Goal: Task Accomplishment & Management: Complete application form

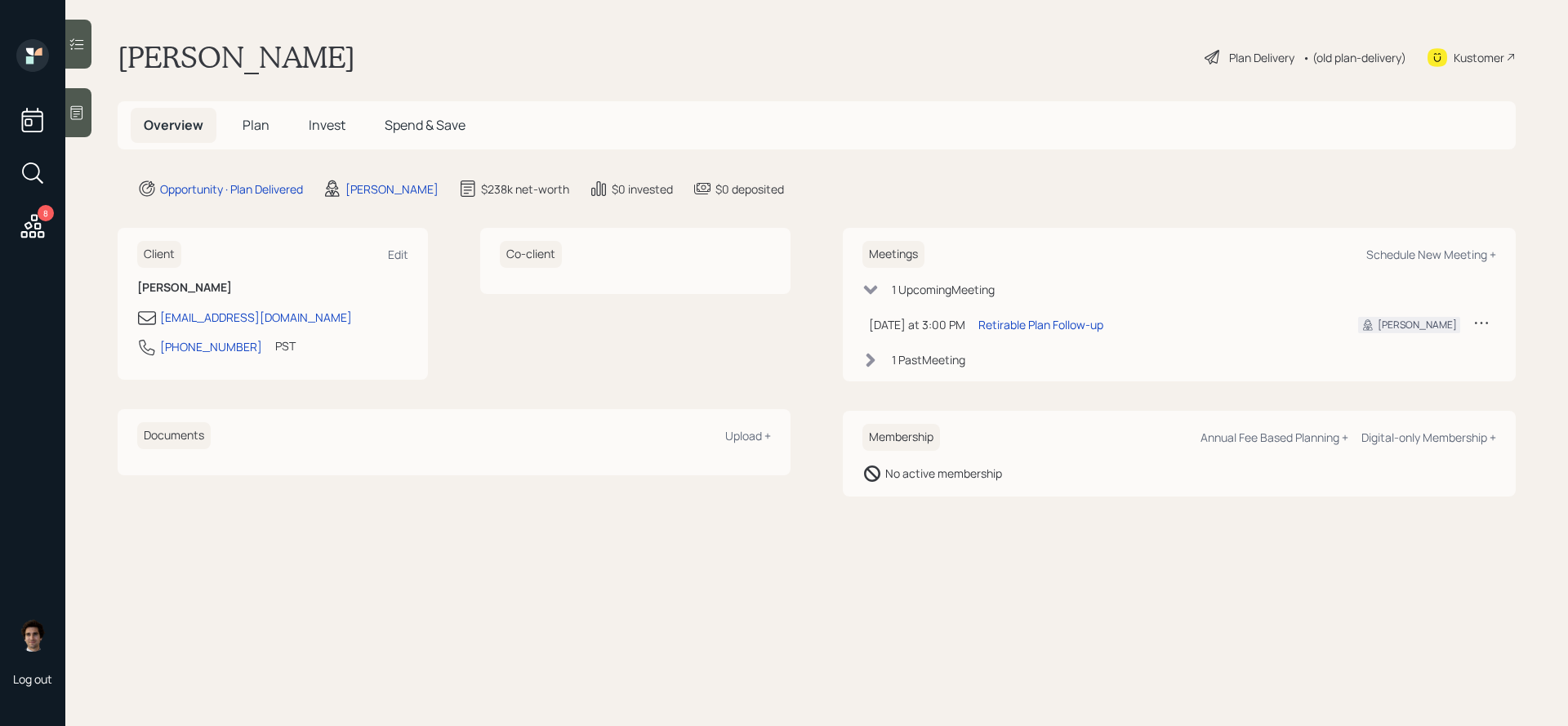
click at [1226, 34] on main "[PERSON_NAME] Plan Delivery • (old plan-delivery) Kustomer Overview Plan Invest…" at bounding box center [817, 363] width 1503 height 726
click at [1229, 58] on div "Plan Delivery" at bounding box center [1262, 57] width 65 height 17
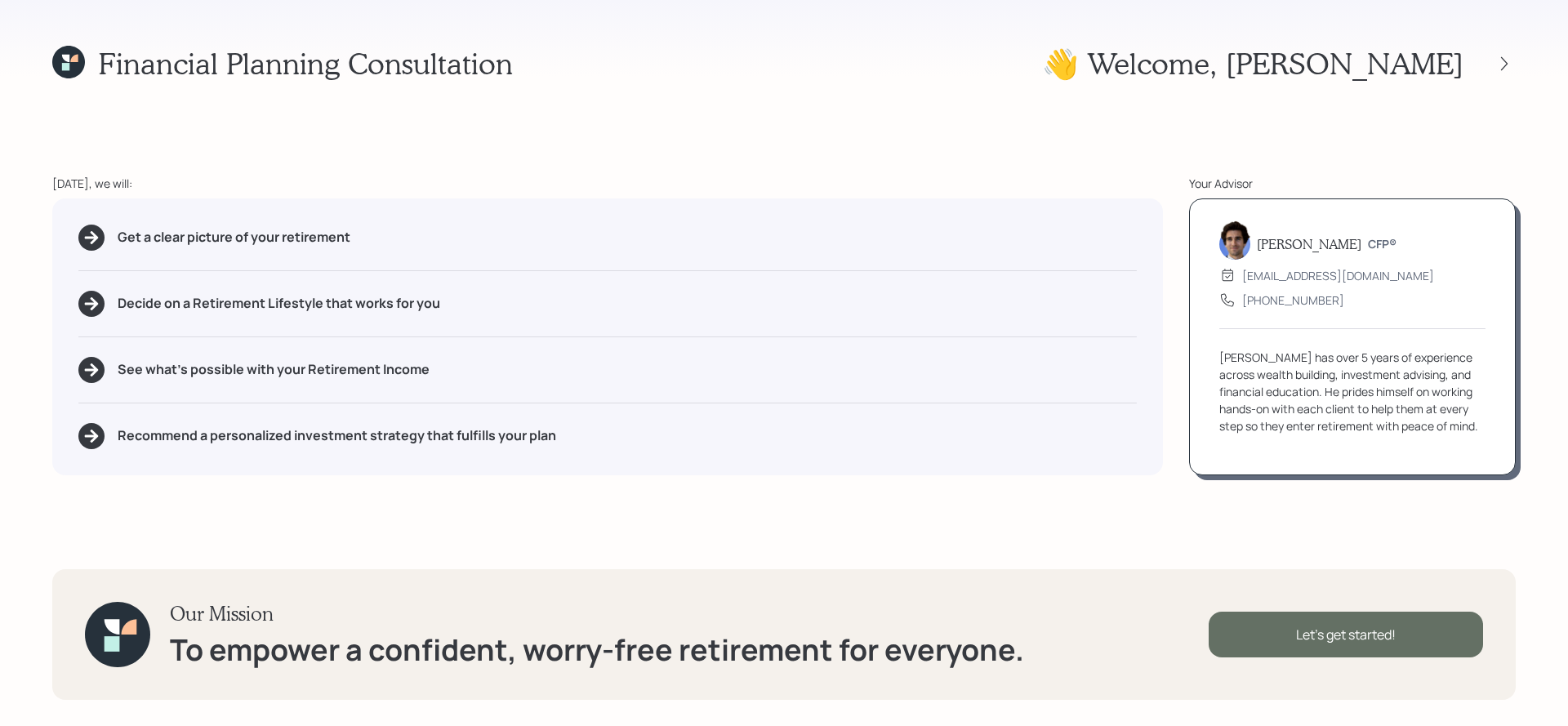
click at [1355, 637] on div "Let's get started!" at bounding box center [1346, 635] width 274 height 46
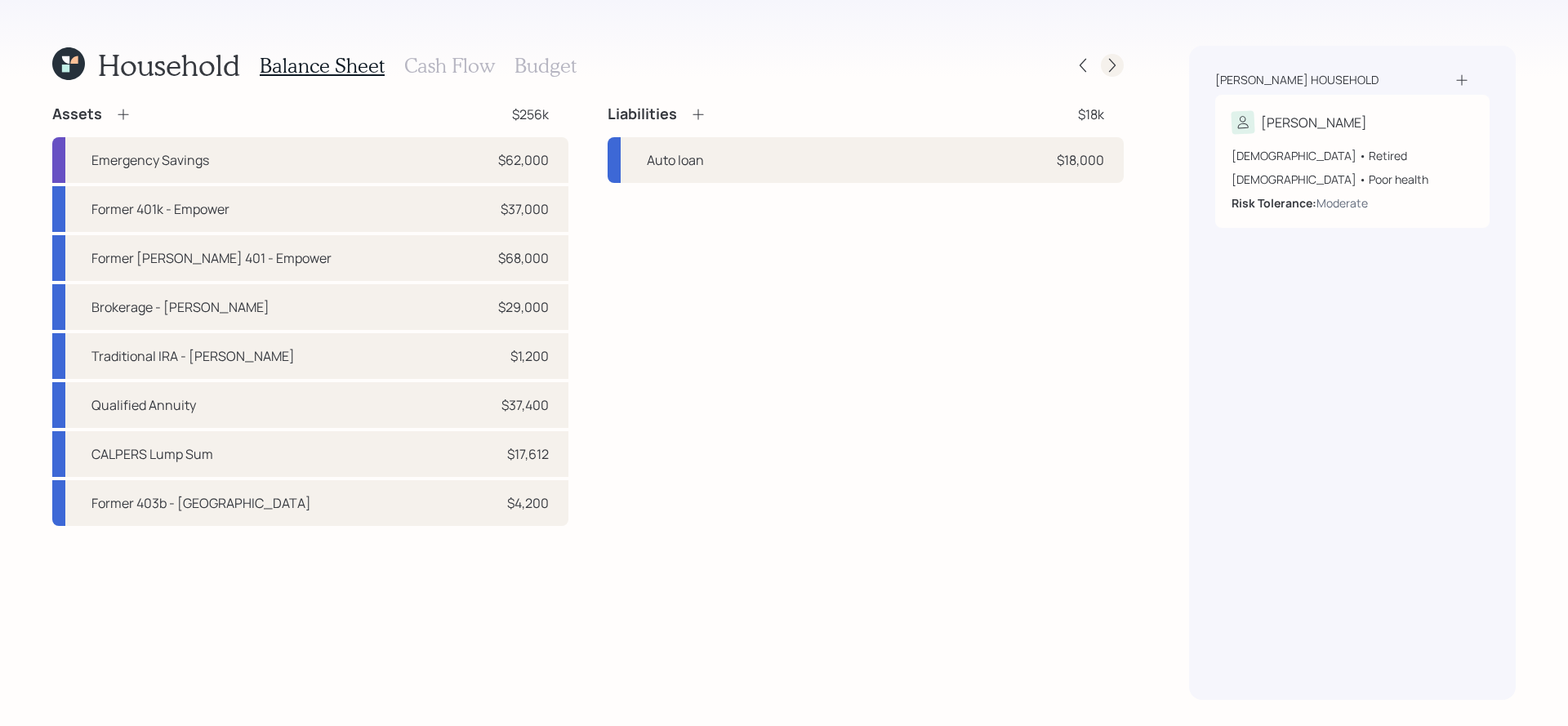
click at [1113, 68] on icon at bounding box center [1112, 66] width 6 height 14
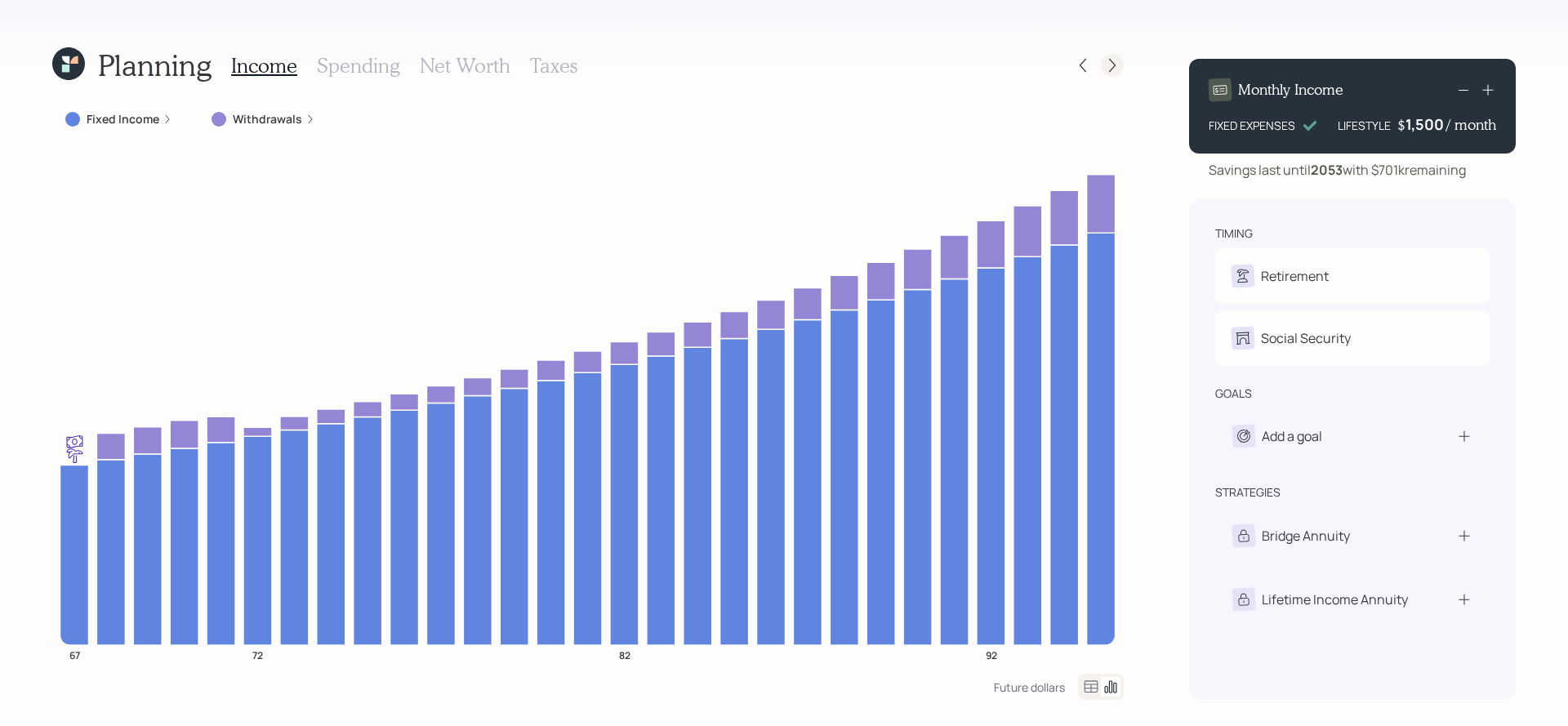
click at [1113, 68] on icon at bounding box center [1112, 66] width 6 height 14
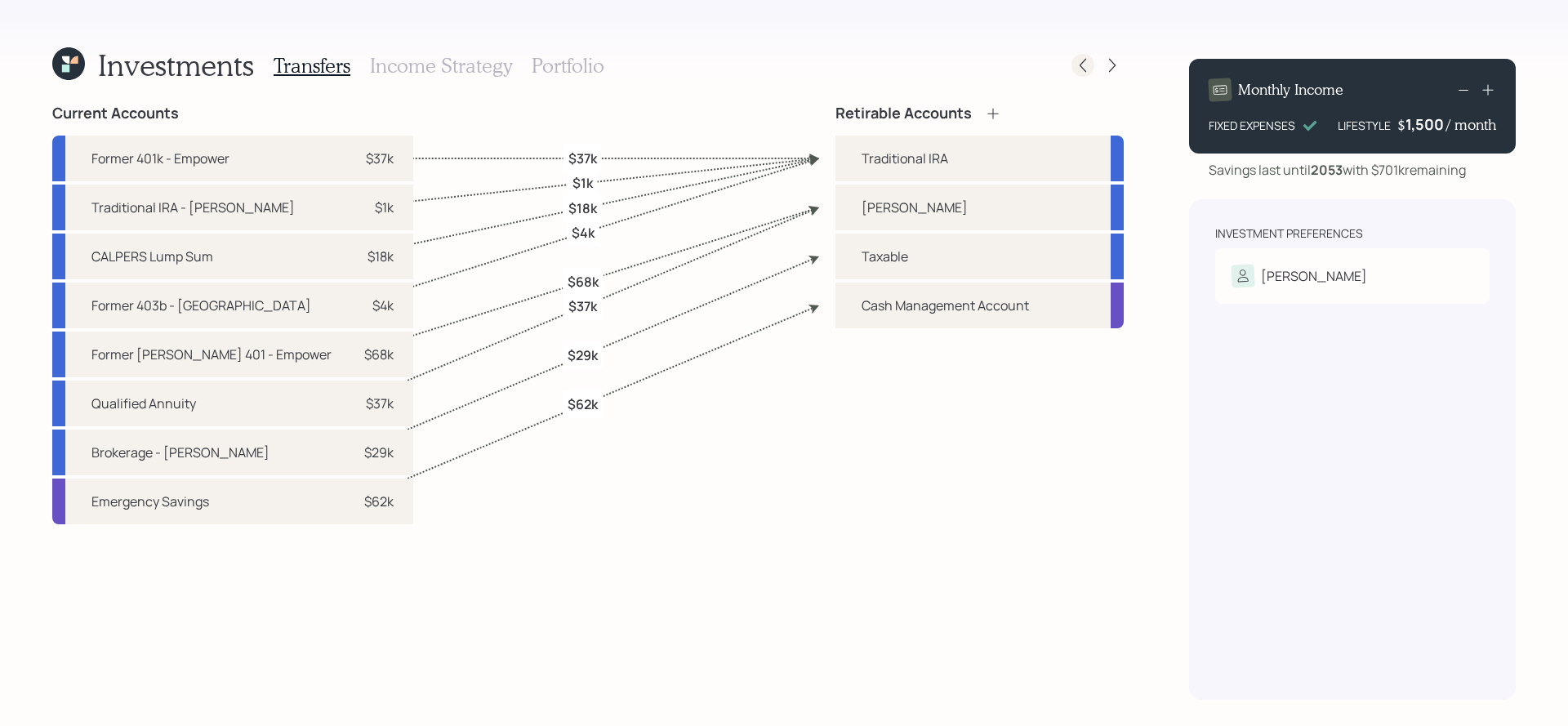
click at [1087, 64] on icon at bounding box center [1083, 65] width 16 height 16
